Goal: Task Accomplishment & Management: Manage account settings

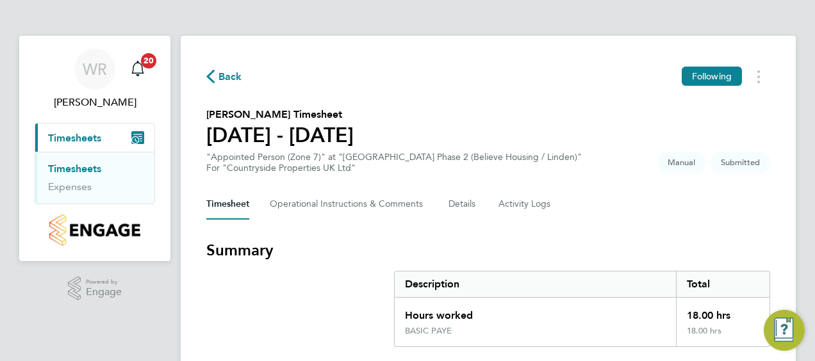
click at [728, 210] on div "Timesheet Operational Instructions & Comments Details Activity Logs" at bounding box center [488, 204] width 564 height 31
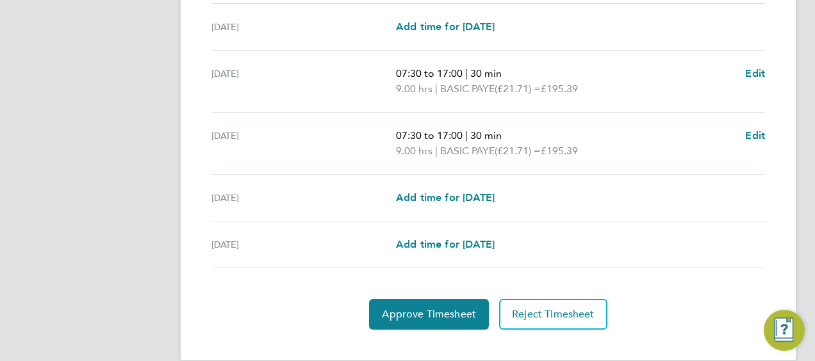
scroll to position [516, 0]
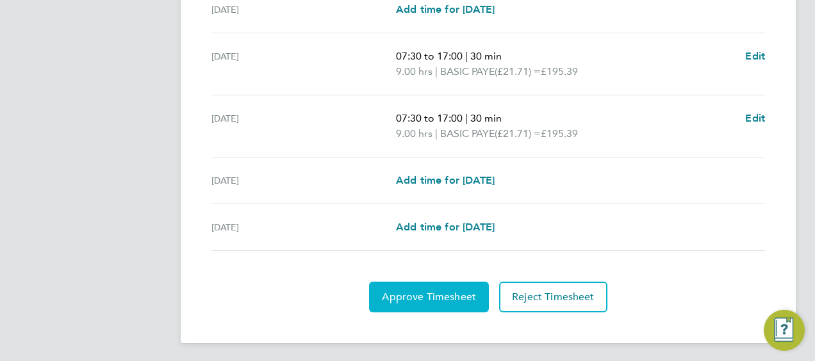
click at [431, 299] on span "Approve Timesheet" at bounding box center [429, 297] width 94 height 13
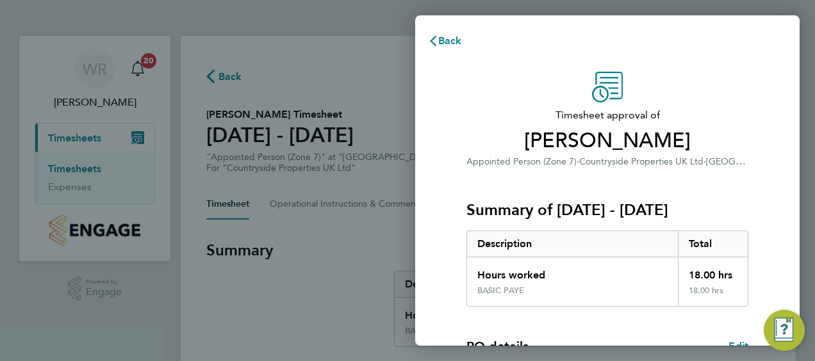
click at [753, 193] on div "Timesheet approval of [PERSON_NAME] Appointed Person (Zone 7) · Countryside Pro…" at bounding box center [607, 309] width 313 height 475
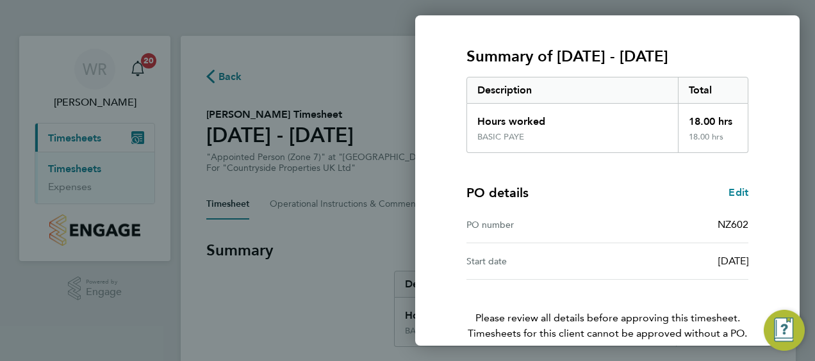
scroll to position [215, 0]
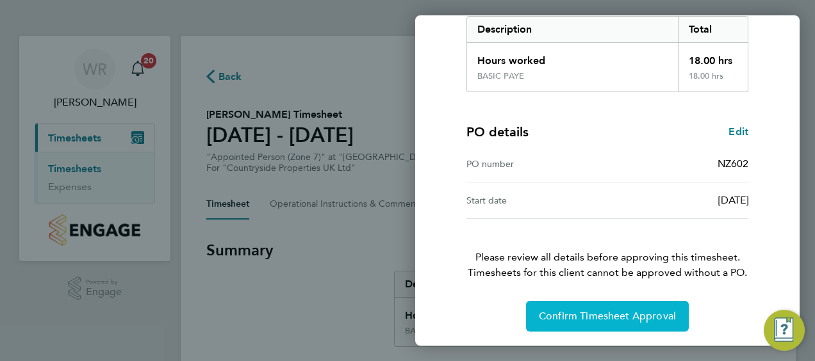
click at [593, 319] on span "Confirm Timesheet Approval" at bounding box center [607, 316] width 137 height 13
